Goal: Information Seeking & Learning: Learn about a topic

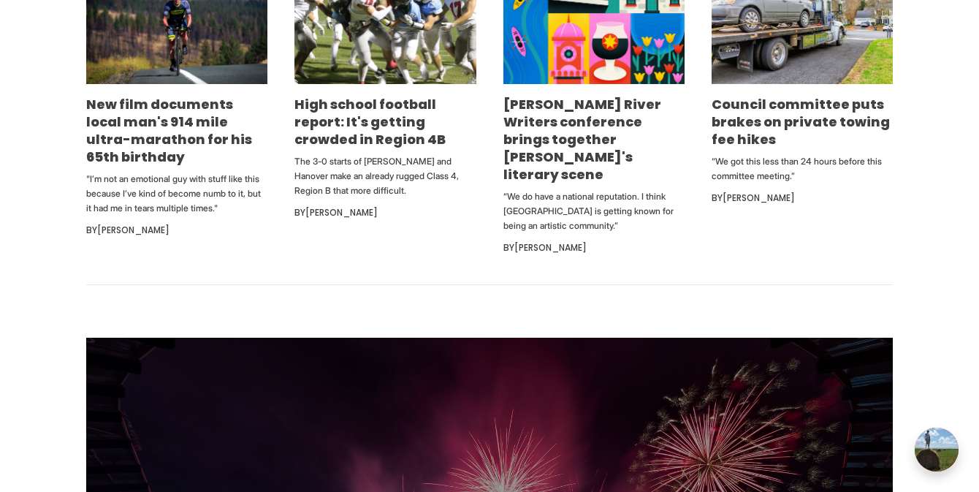
scroll to position [963, 0]
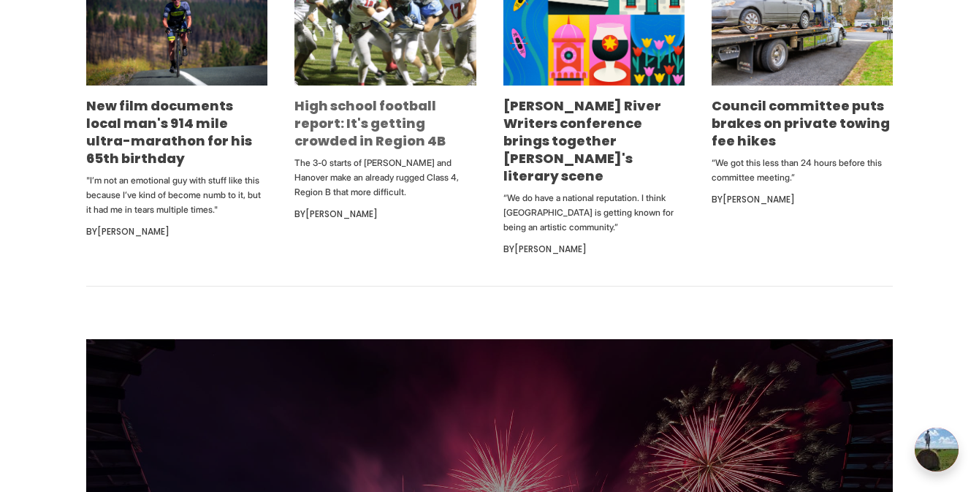
click at [327, 105] on link "High school football report: It's getting crowded in Region 4B" at bounding box center [369, 122] width 151 height 53
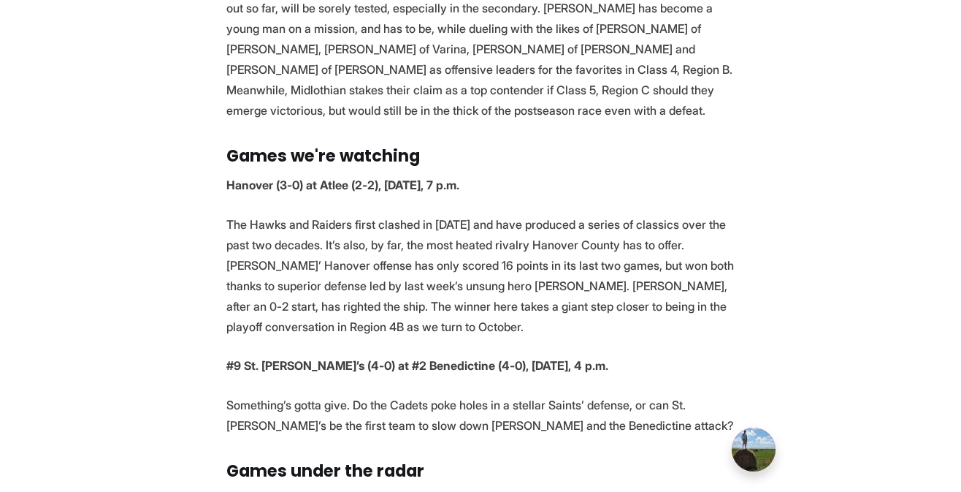
scroll to position [2015, 0]
